Goal: Transaction & Acquisition: Purchase product/service

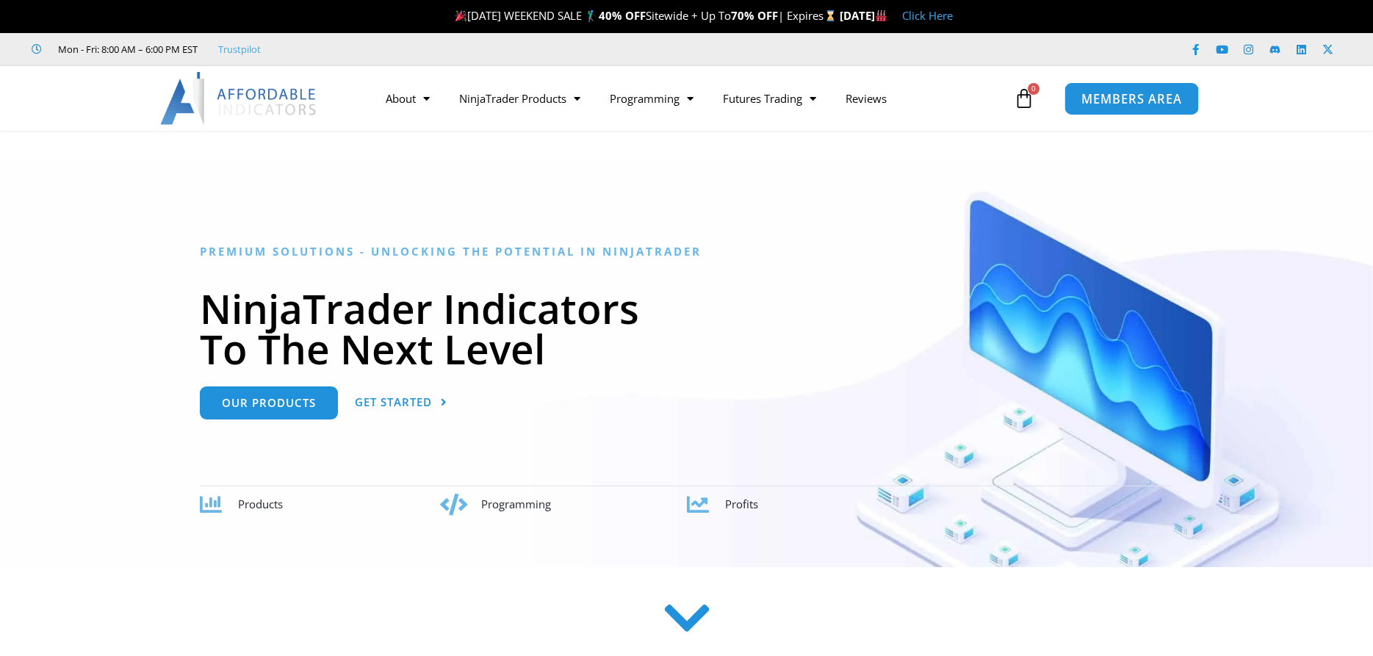
click at [1157, 100] on span "MEMBERS AREA" at bounding box center [1131, 99] width 101 height 12
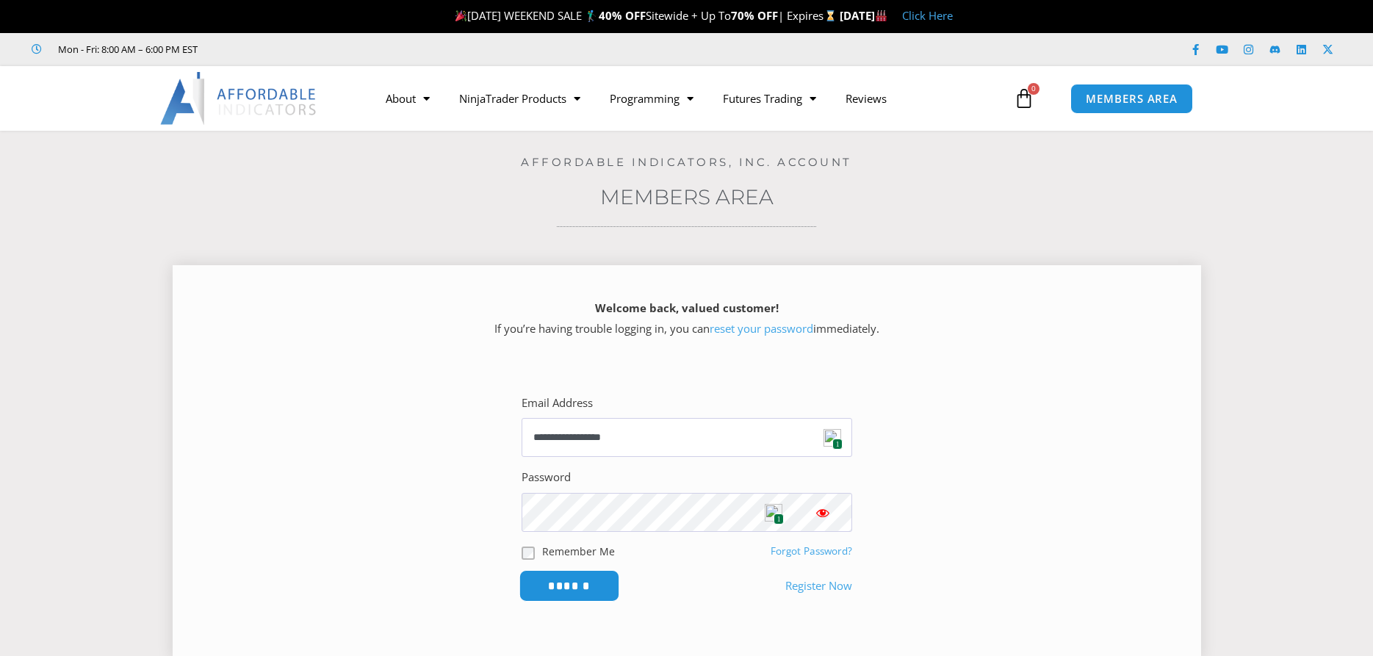
click at [547, 585] on input "******" at bounding box center [568, 586] width 101 height 32
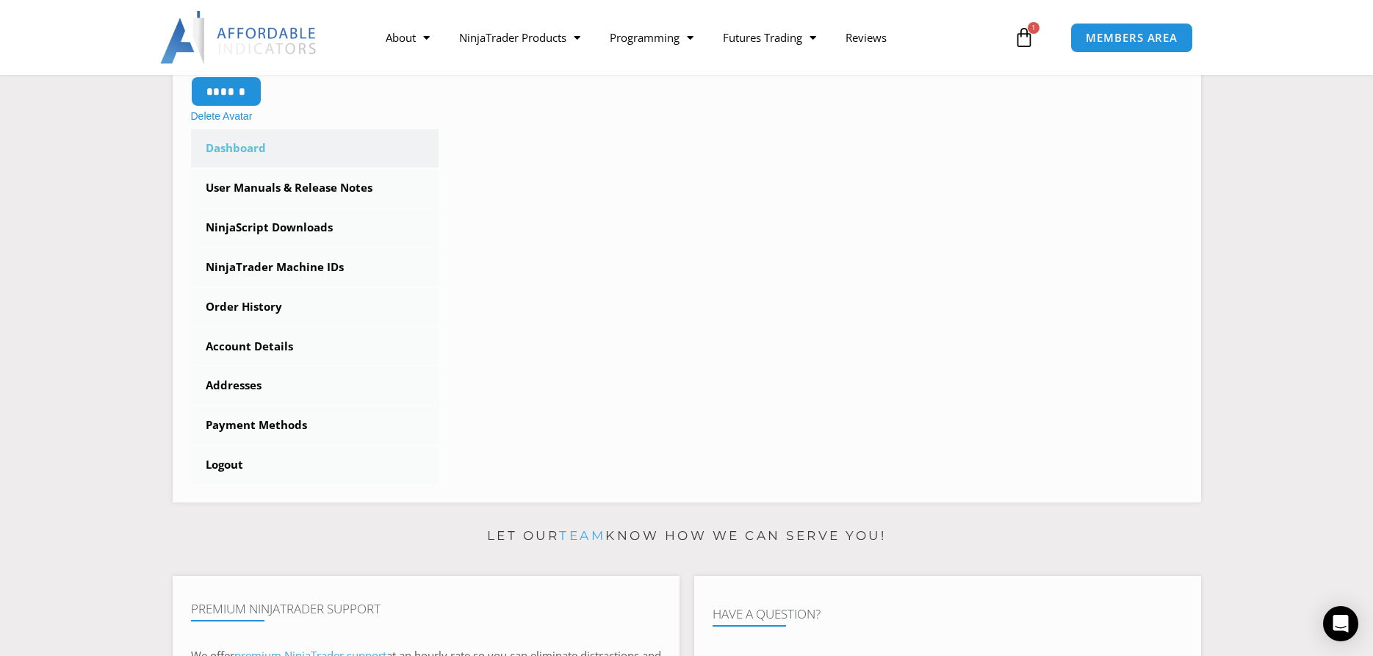
scroll to position [150, 0]
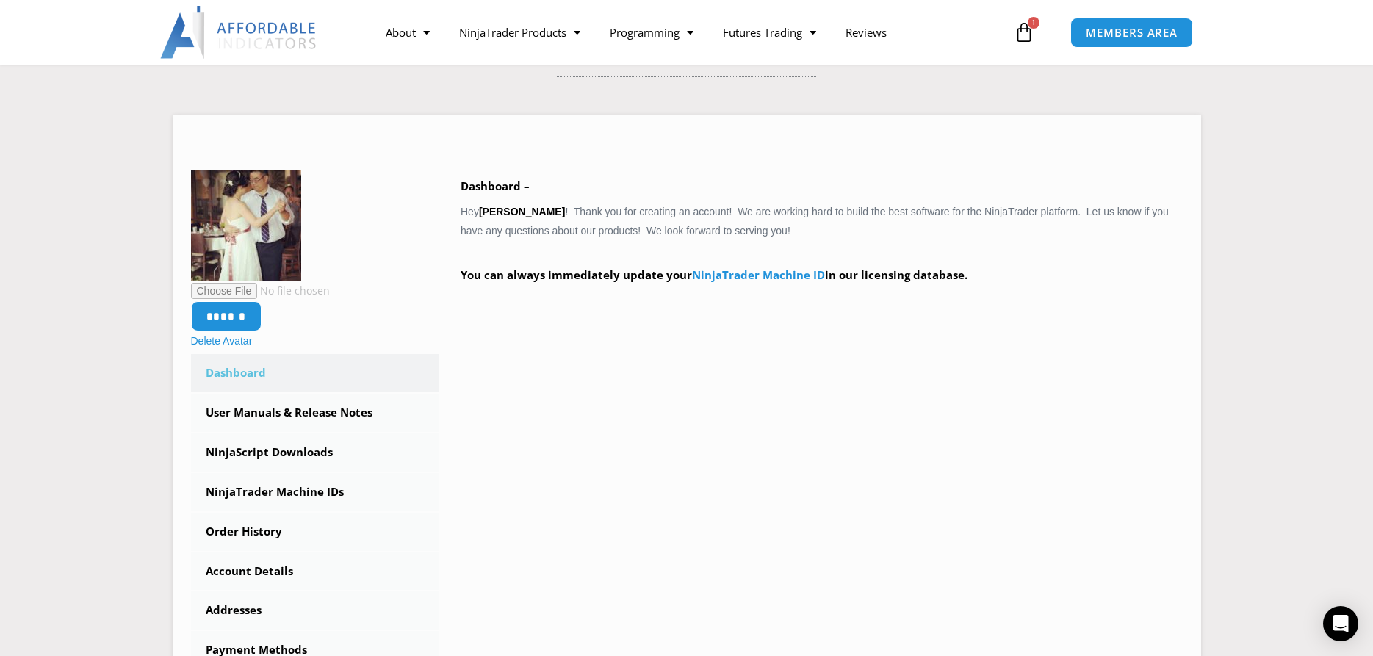
click at [1022, 32] on icon at bounding box center [1023, 32] width 21 height 21
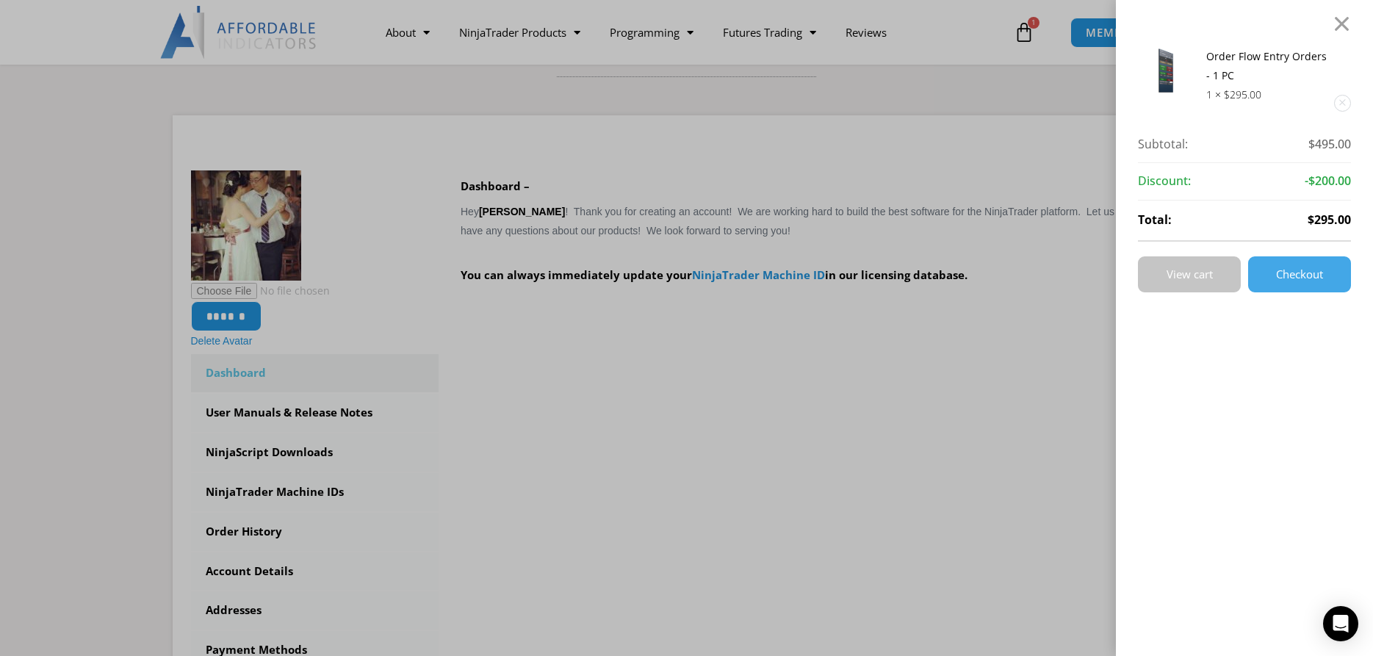
click at [1207, 272] on span "View cart" at bounding box center [1189, 274] width 46 height 11
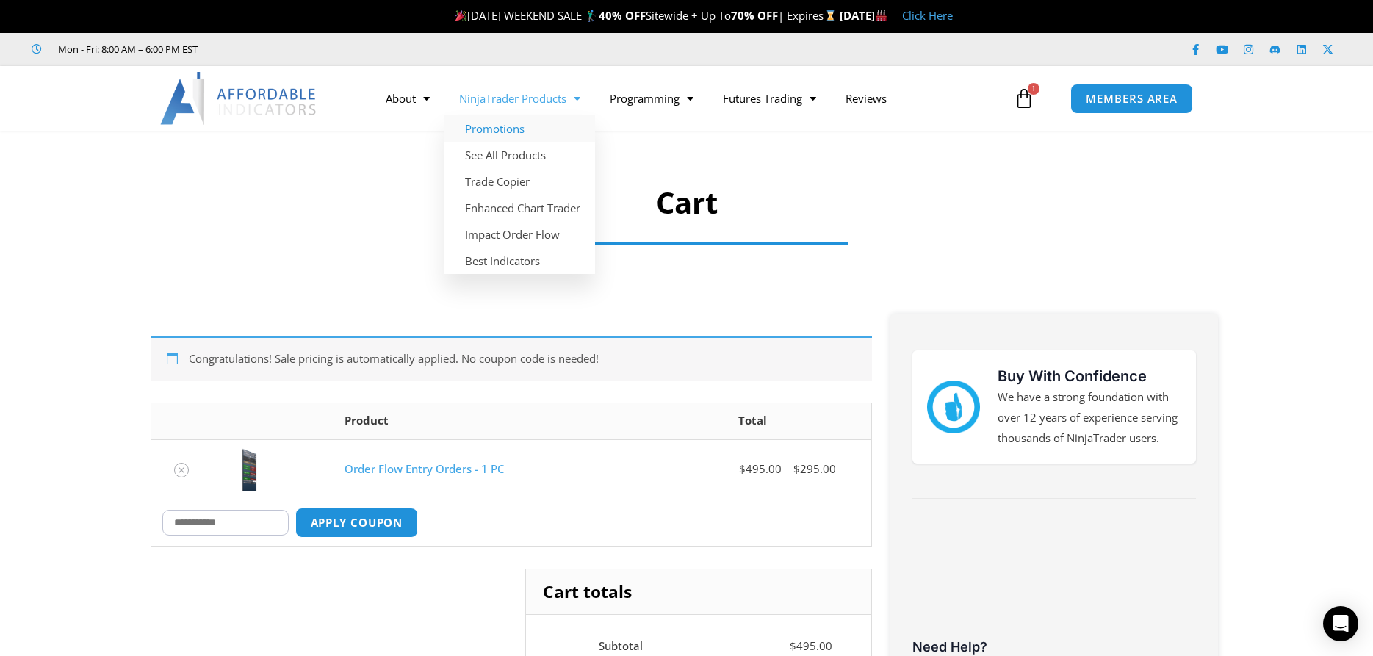
click at [507, 131] on link "Promotions" at bounding box center [519, 128] width 151 height 26
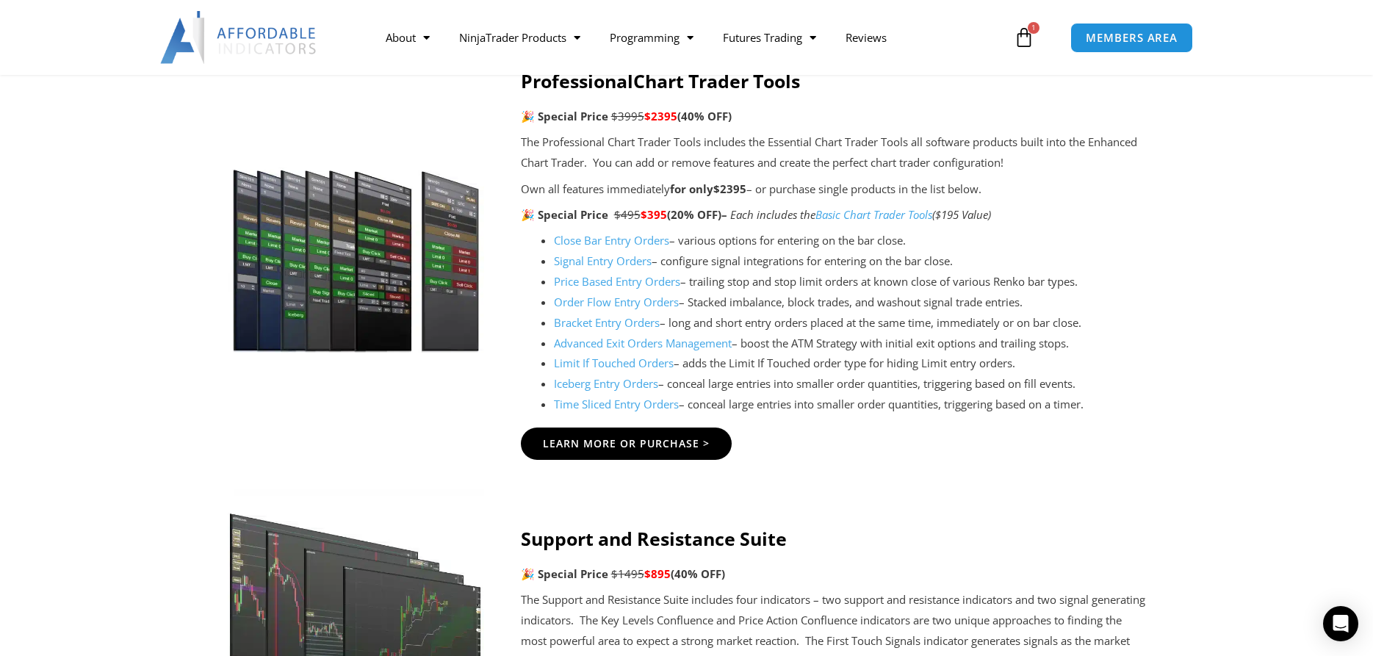
scroll to position [1648, 0]
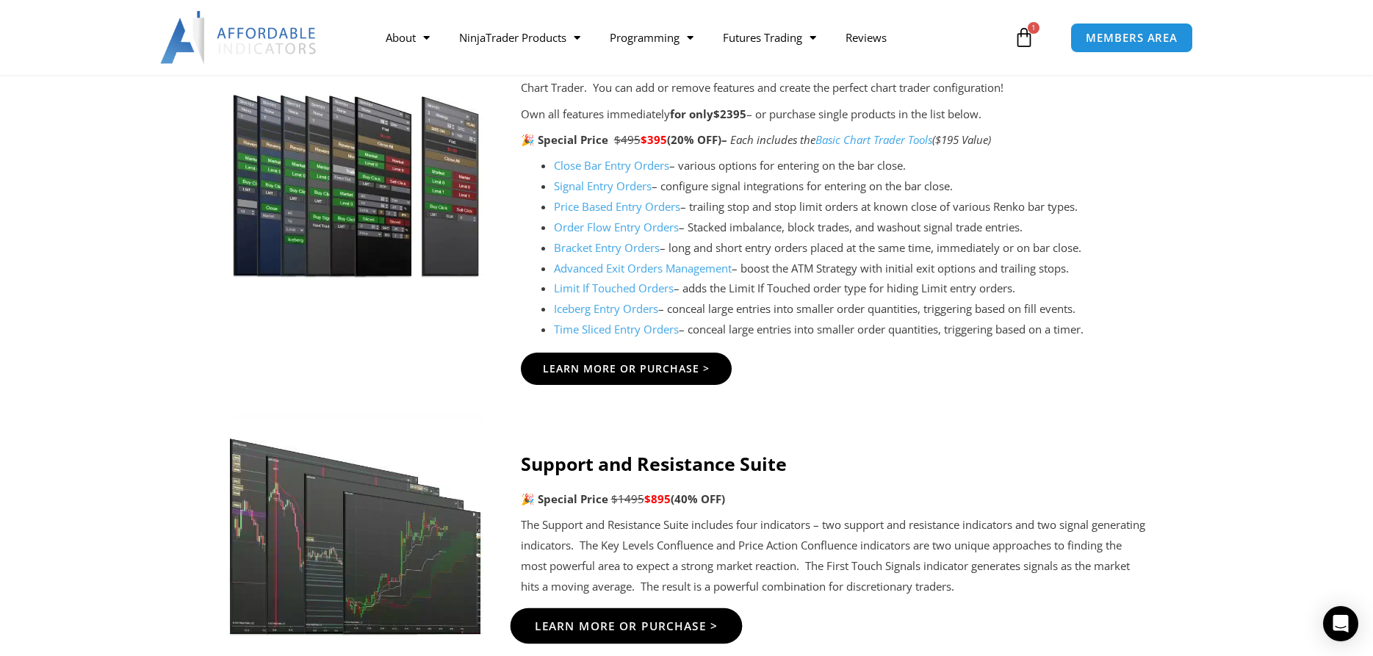
click at [595, 623] on span "Learn More Or Purchase >" at bounding box center [626, 625] width 184 height 11
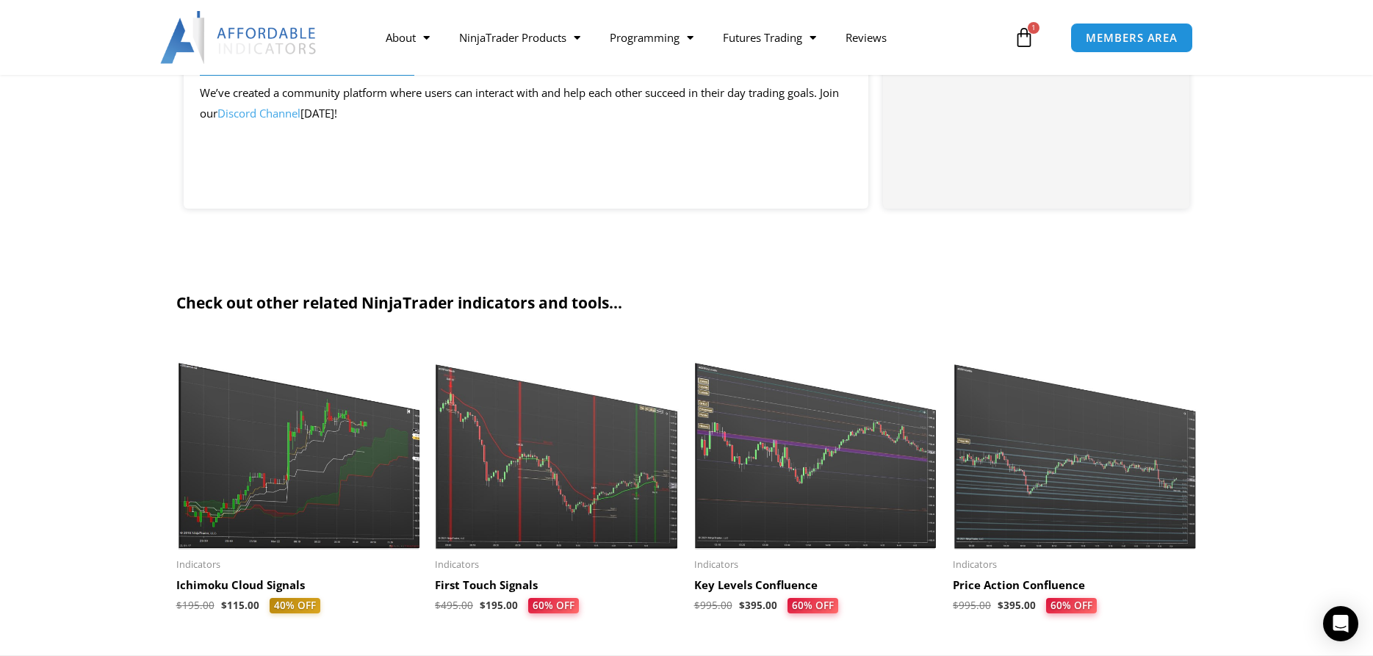
scroll to position [1049, 0]
